Goal: Share content: Share content

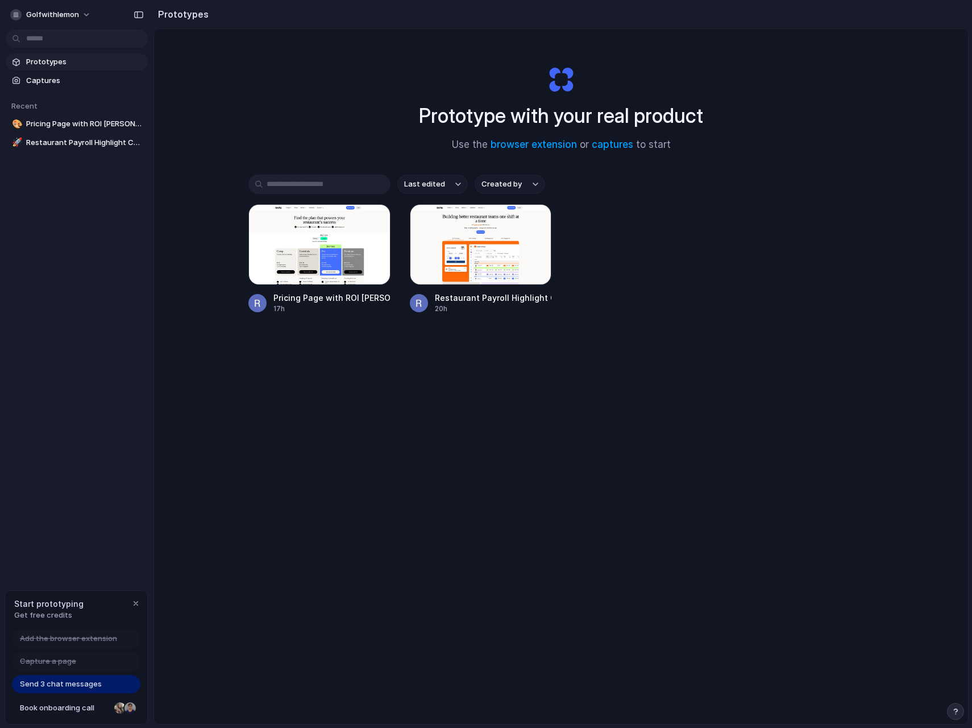
click at [109, 304] on div "golfwithlemon Prototypes Captures Recent 🎨 Pricing Page with ROI Calculator 🚀 R…" at bounding box center [76, 364] width 153 height 728
click at [71, 14] on span "golfwithlemon" at bounding box center [52, 14] width 53 height 11
click at [75, 57] on span "Invite members" at bounding box center [53, 58] width 55 height 11
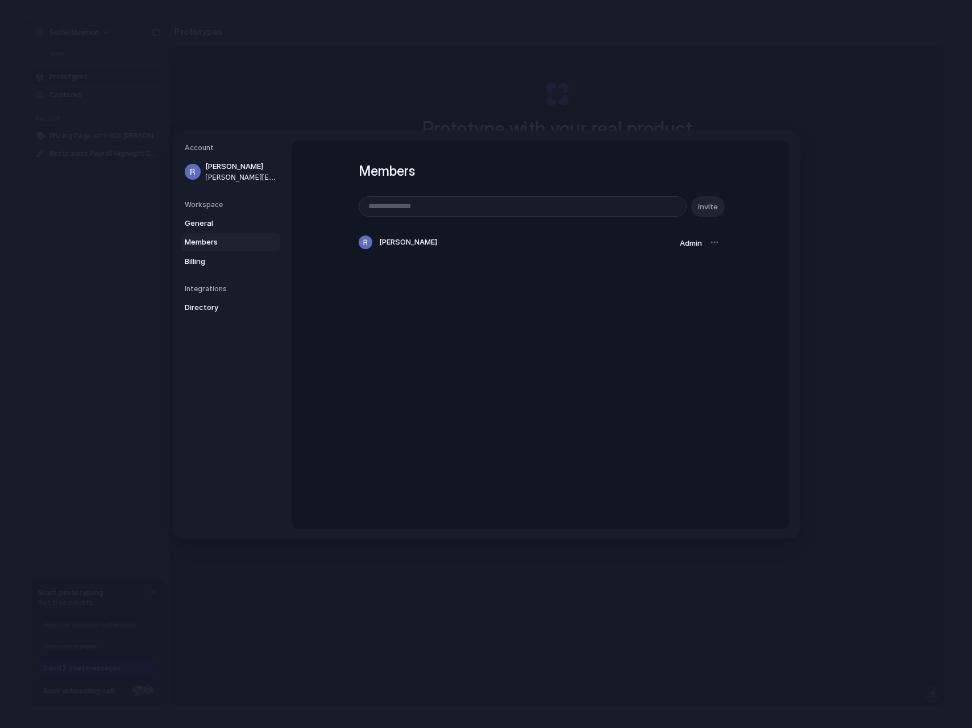
click at [675, 131] on div "Account [PERSON_NAME] [PERSON_NAME][EMAIL_ADDRESS][DOMAIN_NAME] Workspace Gener…" at bounding box center [485, 334] width 625 height 406
drag, startPoint x: 79, startPoint y: 22, endPoint x: 319, endPoint y: 26, distance: 240.5
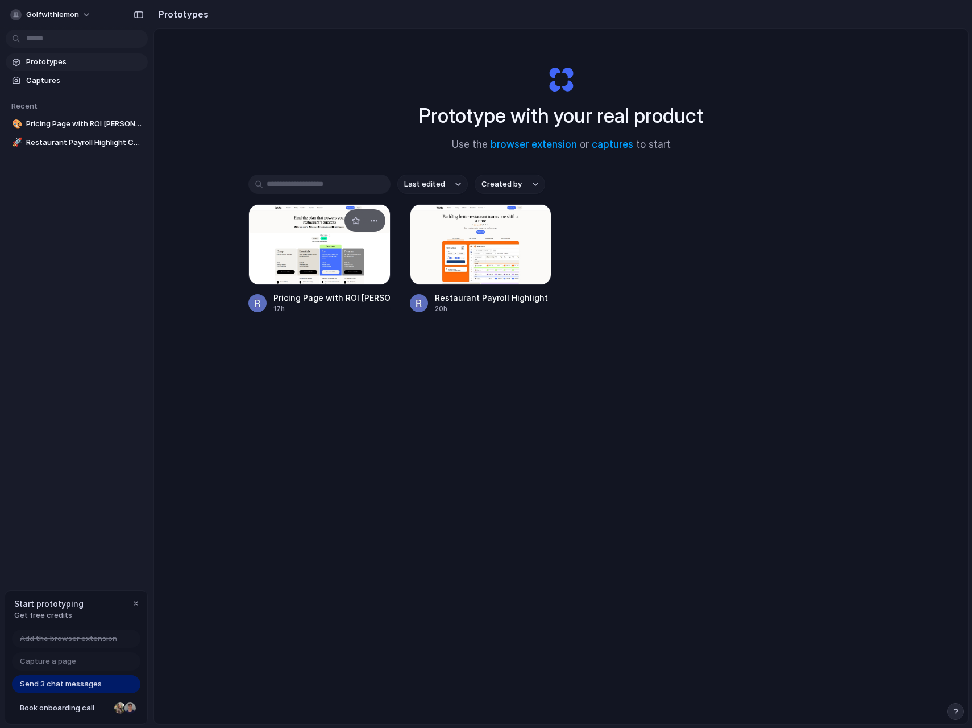
click at [287, 256] on div at bounding box center [319, 244] width 142 height 81
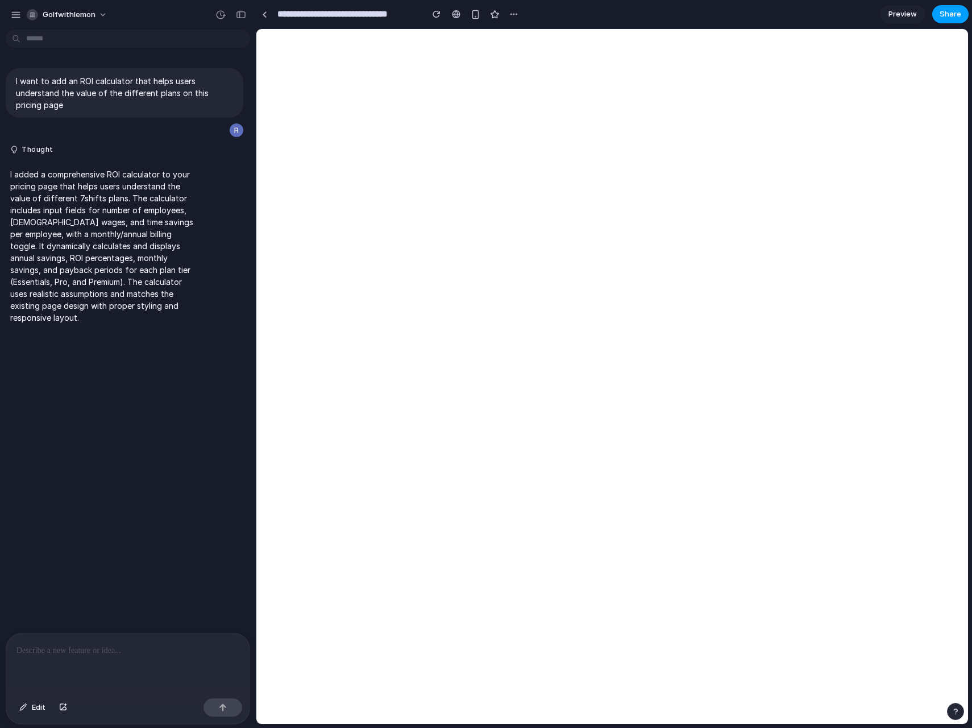
click at [954, 5] on button "Share" at bounding box center [950, 14] width 36 height 18
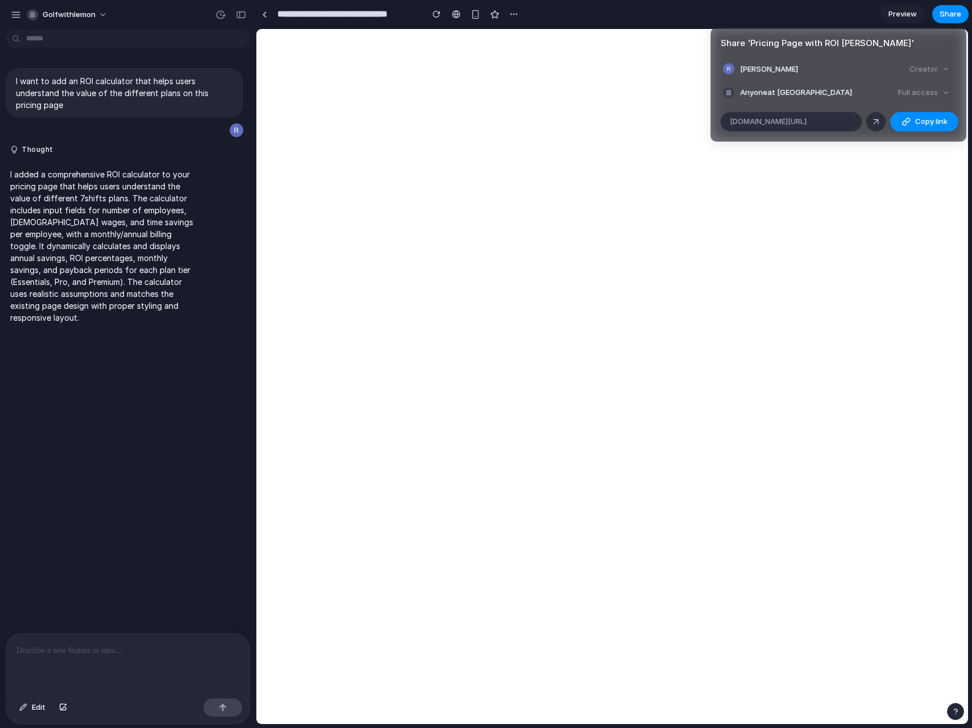
click at [931, 96] on div "Full access" at bounding box center [924, 93] width 60 height 16
click at [931, 91] on div "Full access" at bounding box center [924, 93] width 60 height 16
click at [927, 86] on div "Full access" at bounding box center [924, 93] width 60 height 16
click at [925, 90] on div "Full access" at bounding box center [924, 93] width 60 height 16
drag, startPoint x: 925, startPoint y: 90, endPoint x: 892, endPoint y: 98, distance: 33.9
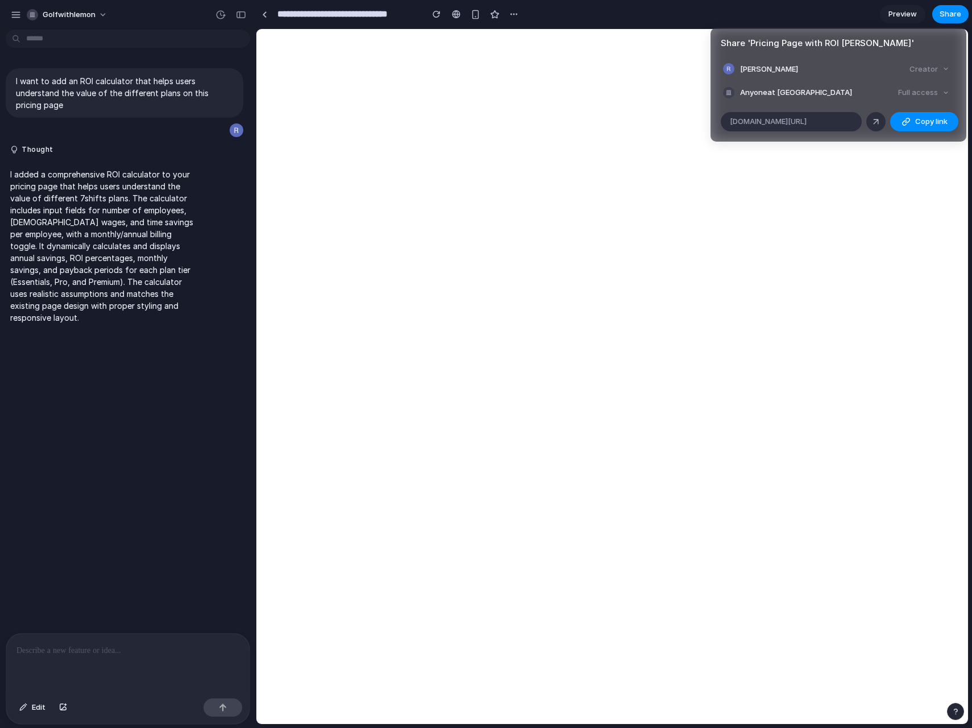
click at [921, 93] on div "Full access" at bounding box center [924, 93] width 60 height 16
click at [910, 122] on div "button" at bounding box center [906, 121] width 9 height 9
click at [807, 122] on span "[DOMAIN_NAME][URL]" at bounding box center [768, 121] width 77 height 11
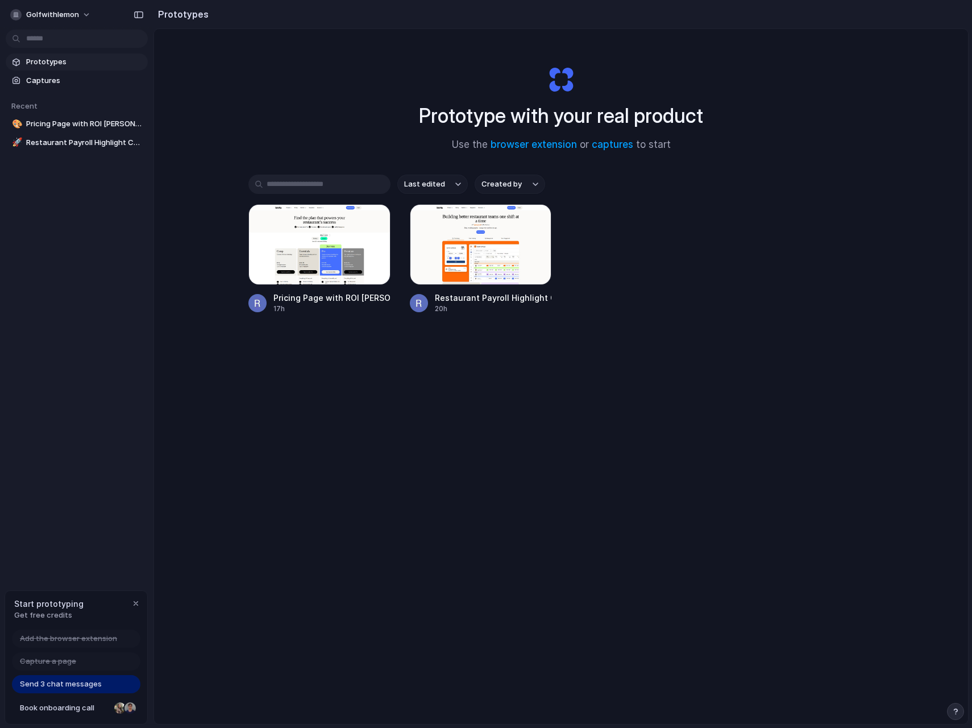
click at [53, 4] on div "golfwithlemon" at bounding box center [76, 13] width 153 height 27
click at [69, 16] on span "golfwithlemon" at bounding box center [52, 14] width 53 height 11
click at [57, 44] on li "Settings" at bounding box center [55, 40] width 94 height 18
click at [86, 687] on span "Send 3 chat messages" at bounding box center [61, 683] width 82 height 11
click at [64, 707] on span "Book onboarding call" at bounding box center [65, 707] width 90 height 11
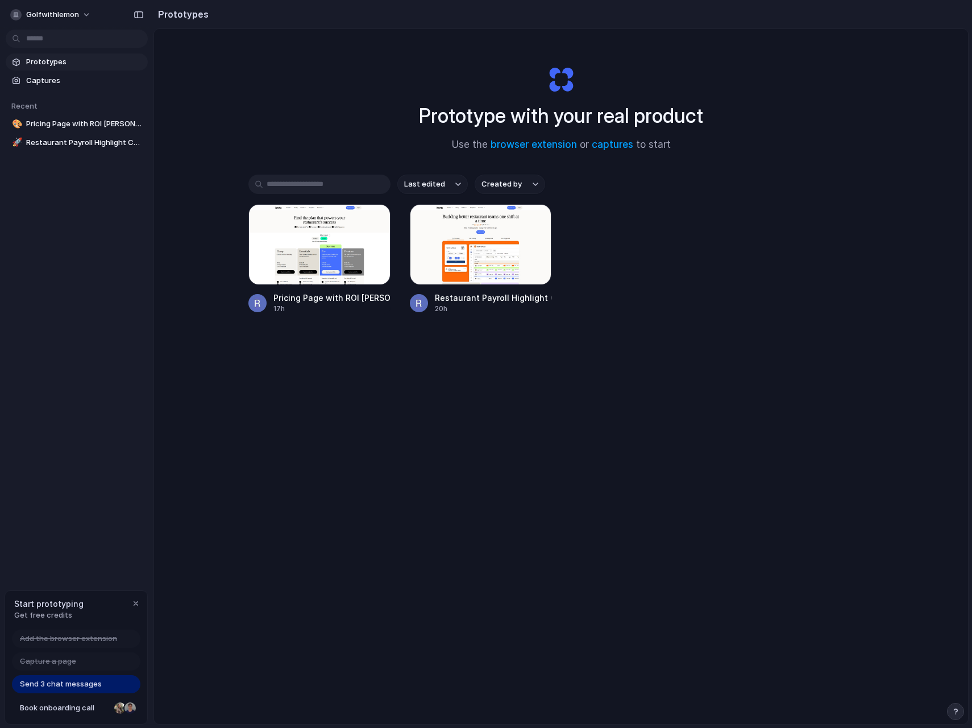
click at [69, 641] on span "Add the browser extension" at bounding box center [68, 638] width 97 height 11
drag, startPoint x: 76, startPoint y: 659, endPoint x: 115, endPoint y: 655, distance: 39.5
click at [76, 661] on div "Capture a page" at bounding box center [76, 661] width 128 height 18
click at [130, 609] on div "Start prototyping Get free credits" at bounding box center [76, 609] width 142 height 37
click at [133, 604] on div "button" at bounding box center [135, 603] width 9 height 9
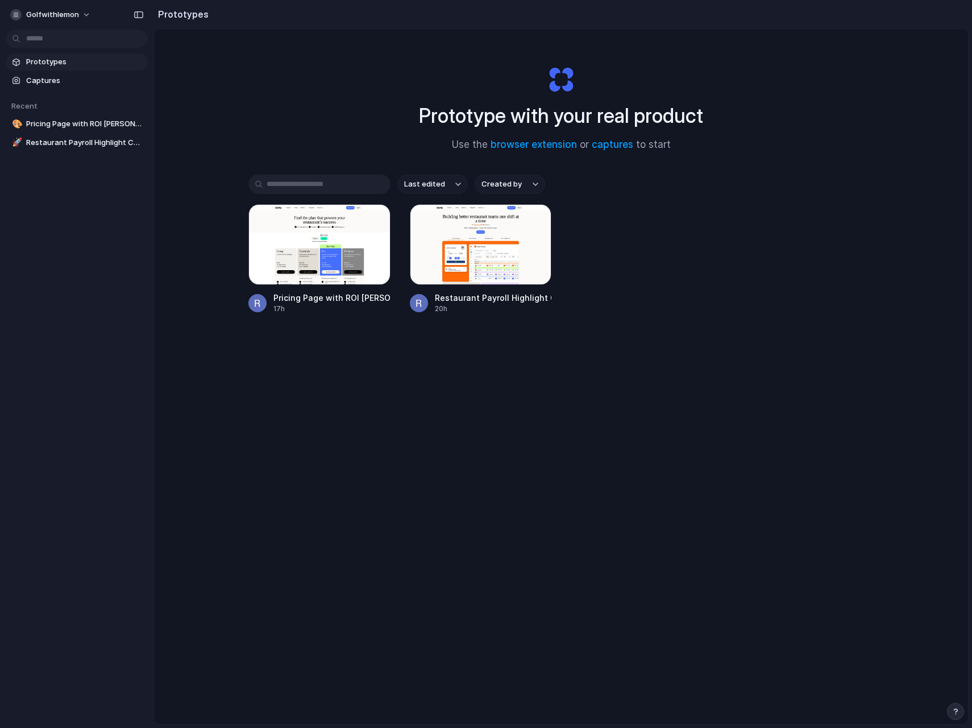
click at [835, 82] on div "Prototype with your real product Use the browser extension or captures to start…" at bounding box center [561, 406] width 814 height 755
click at [43, 10] on span "golfwithlemon" at bounding box center [52, 14] width 53 height 11
click at [68, 13] on div "Settings Invite members Change theme Sign out" at bounding box center [486, 364] width 972 height 728
drag, startPoint x: 432, startPoint y: 427, endPoint x: 648, endPoint y: 383, distance: 220.5
click at [530, 430] on div "Prototype with your real product Use the browser extension or captures to start…" at bounding box center [561, 406] width 814 height 755
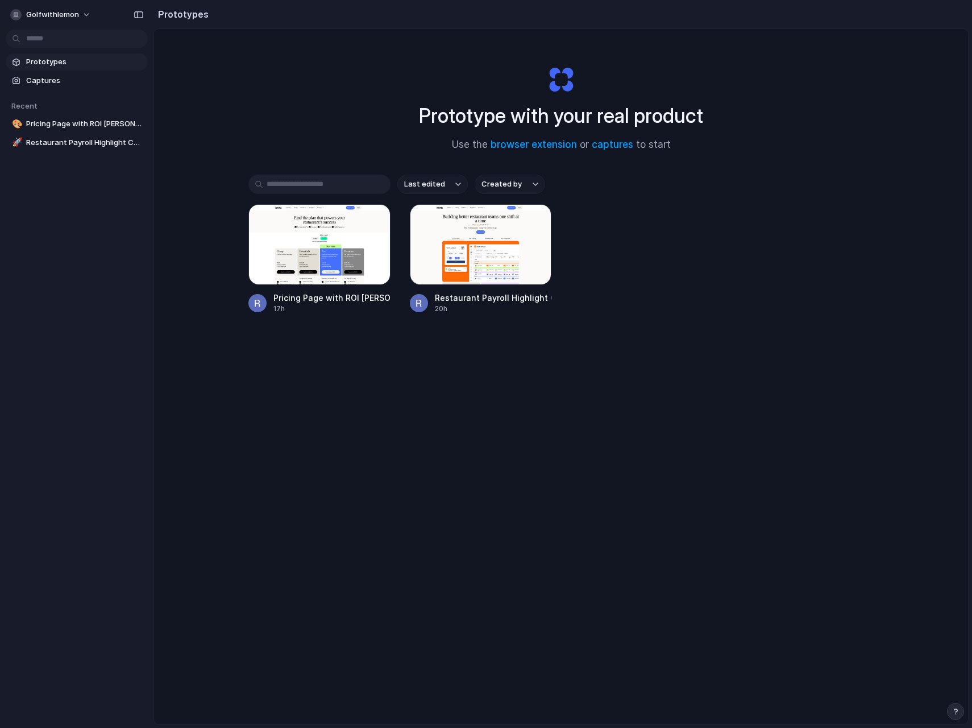
click at [631, 271] on div "Pricing Page with ROI Calculator 17h Restaurant Payroll Highlight Component 20h" at bounding box center [560, 259] width 625 height 110
click at [461, 239] on div at bounding box center [481, 244] width 142 height 81
click at [96, 7] on div "golfwithlemon" at bounding box center [76, 13] width 153 height 27
click at [87, 19] on button "golfwithlemon" at bounding box center [51, 15] width 91 height 18
click at [52, 94] on span "Sign out" at bounding box center [41, 94] width 30 height 11
